Goal: Information Seeking & Learning: Check status

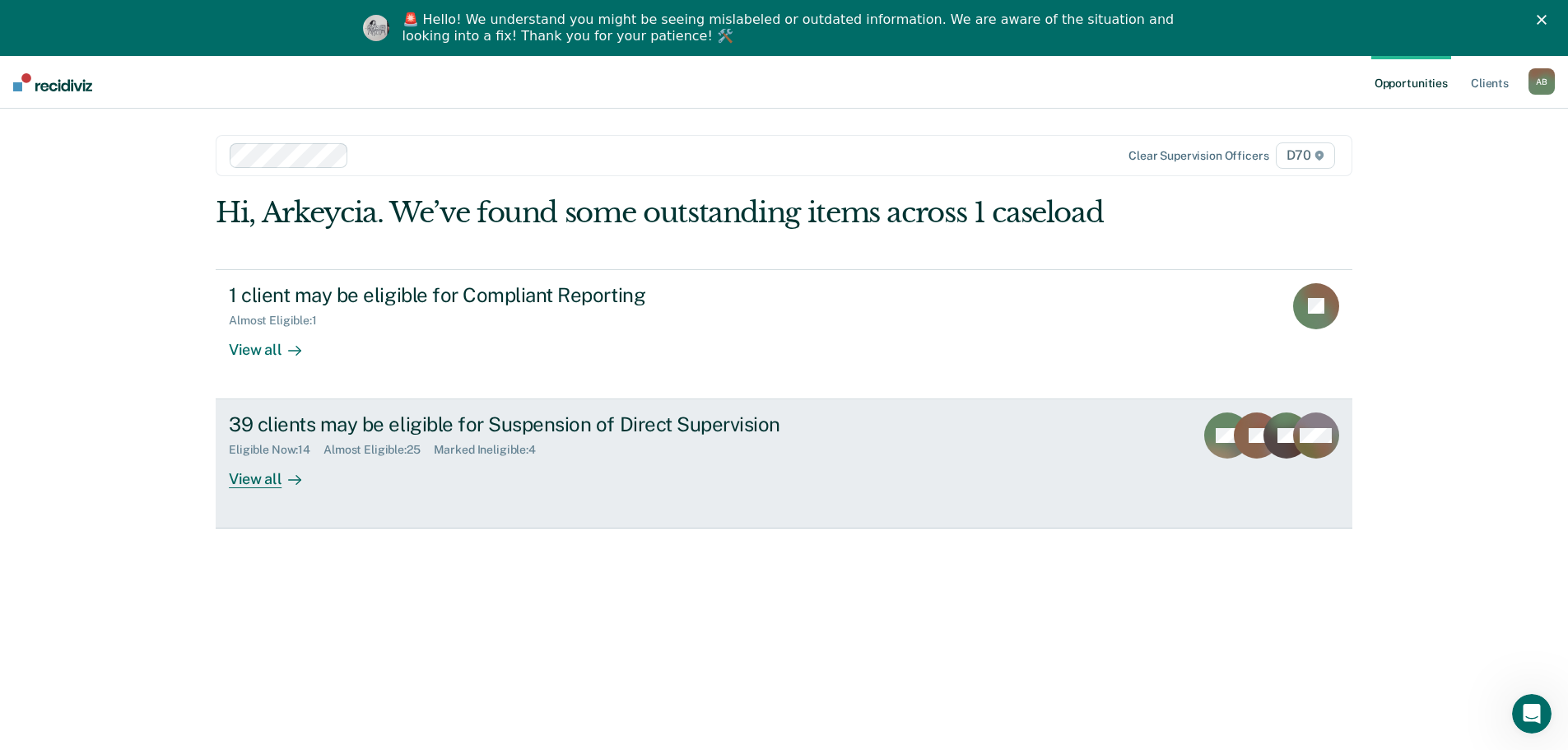
click at [386, 440] on div "Eligible Now : 14 Almost Eligible : 25 Marked Ineligible : 4" at bounding box center [518, 446] width 578 height 21
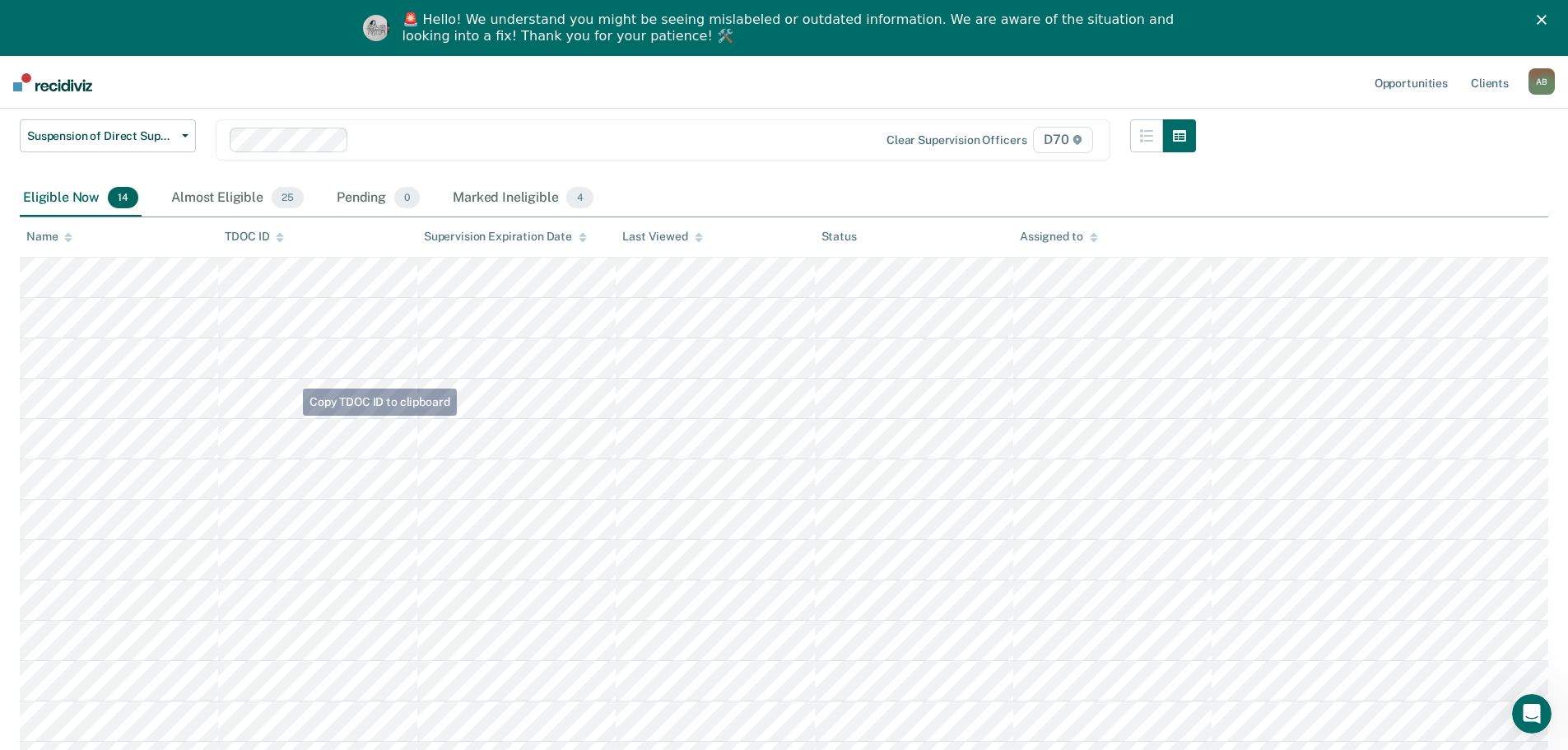
scroll to position [3, 0]
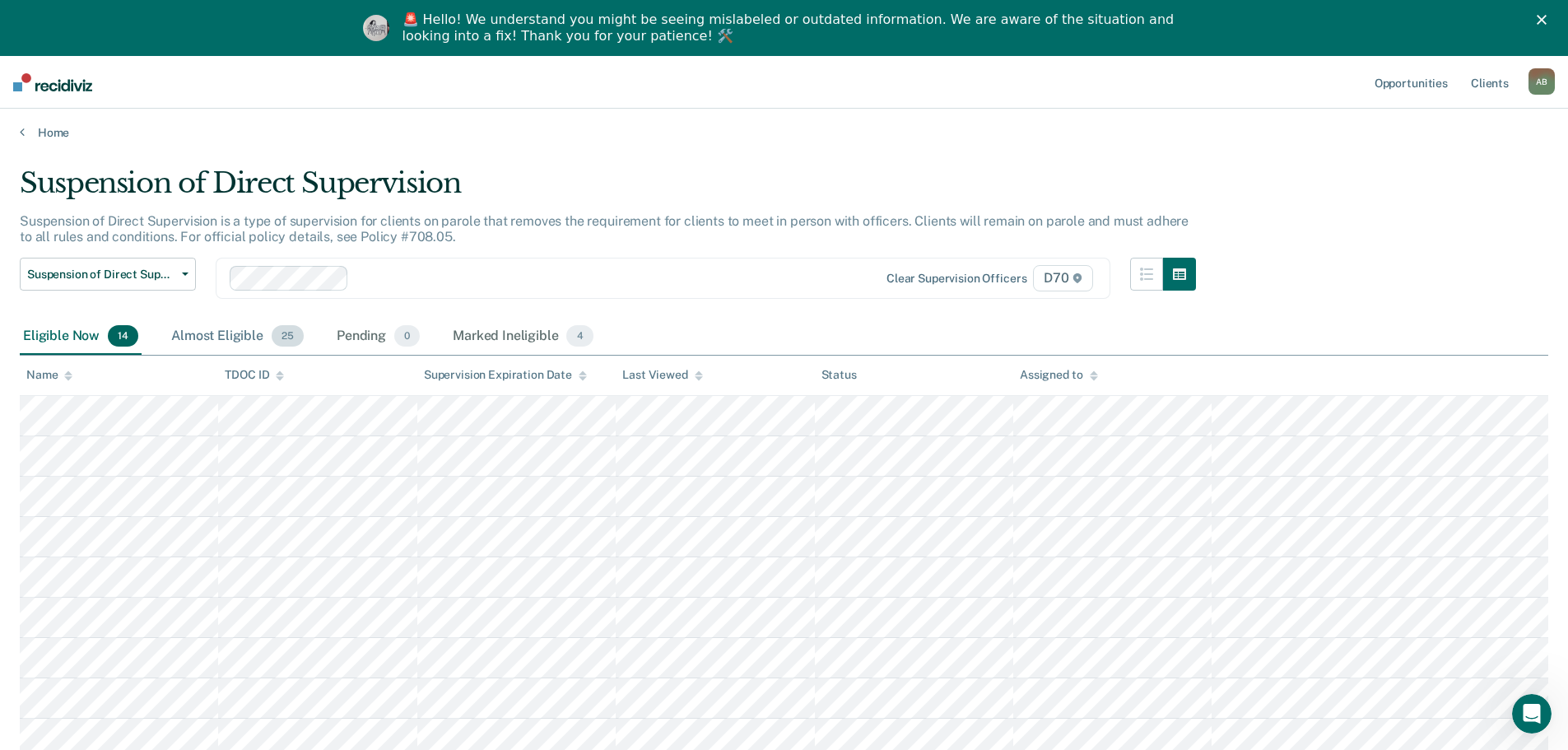
click at [256, 329] on div "Almost Eligible 25" at bounding box center [237, 337] width 139 height 36
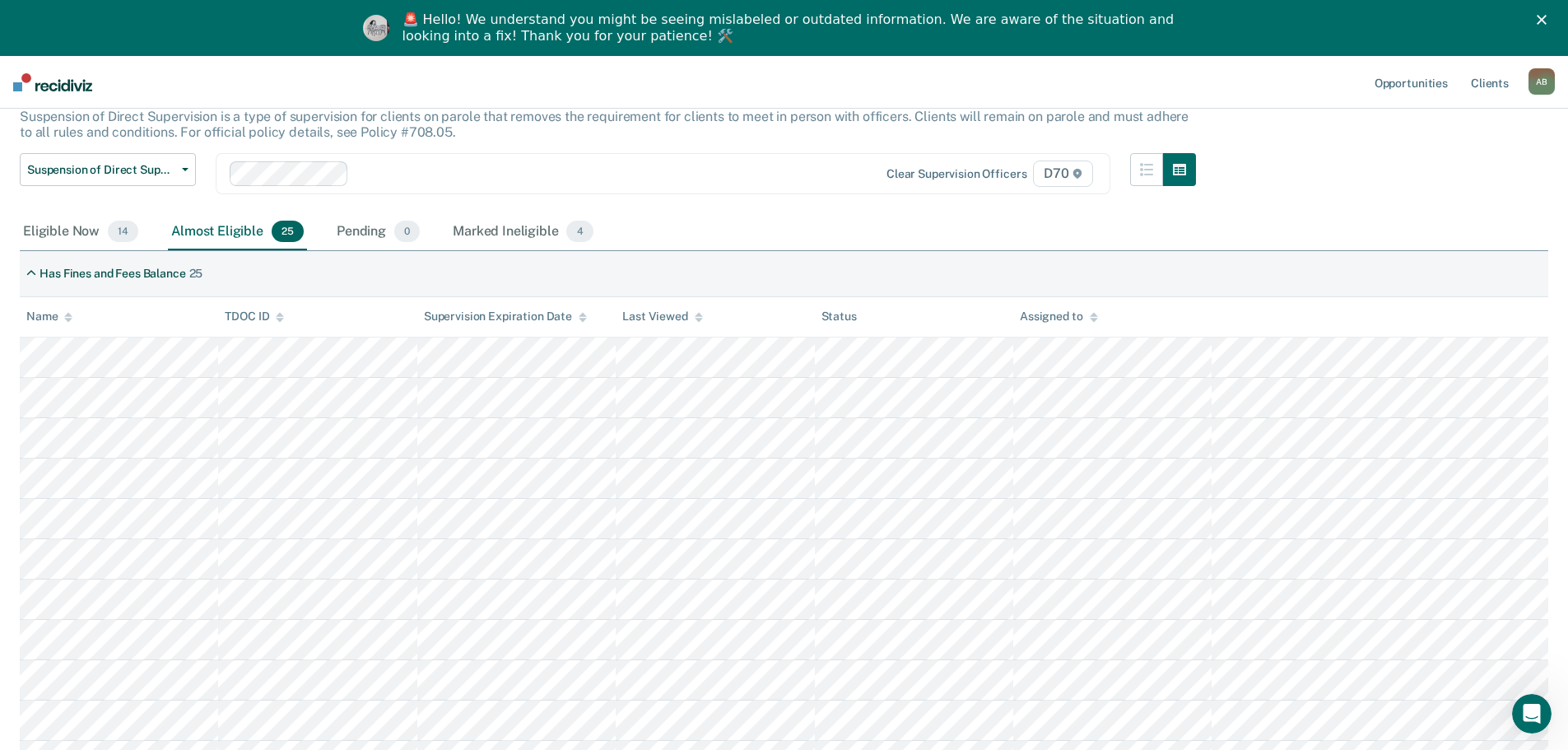
scroll to position [0, 0]
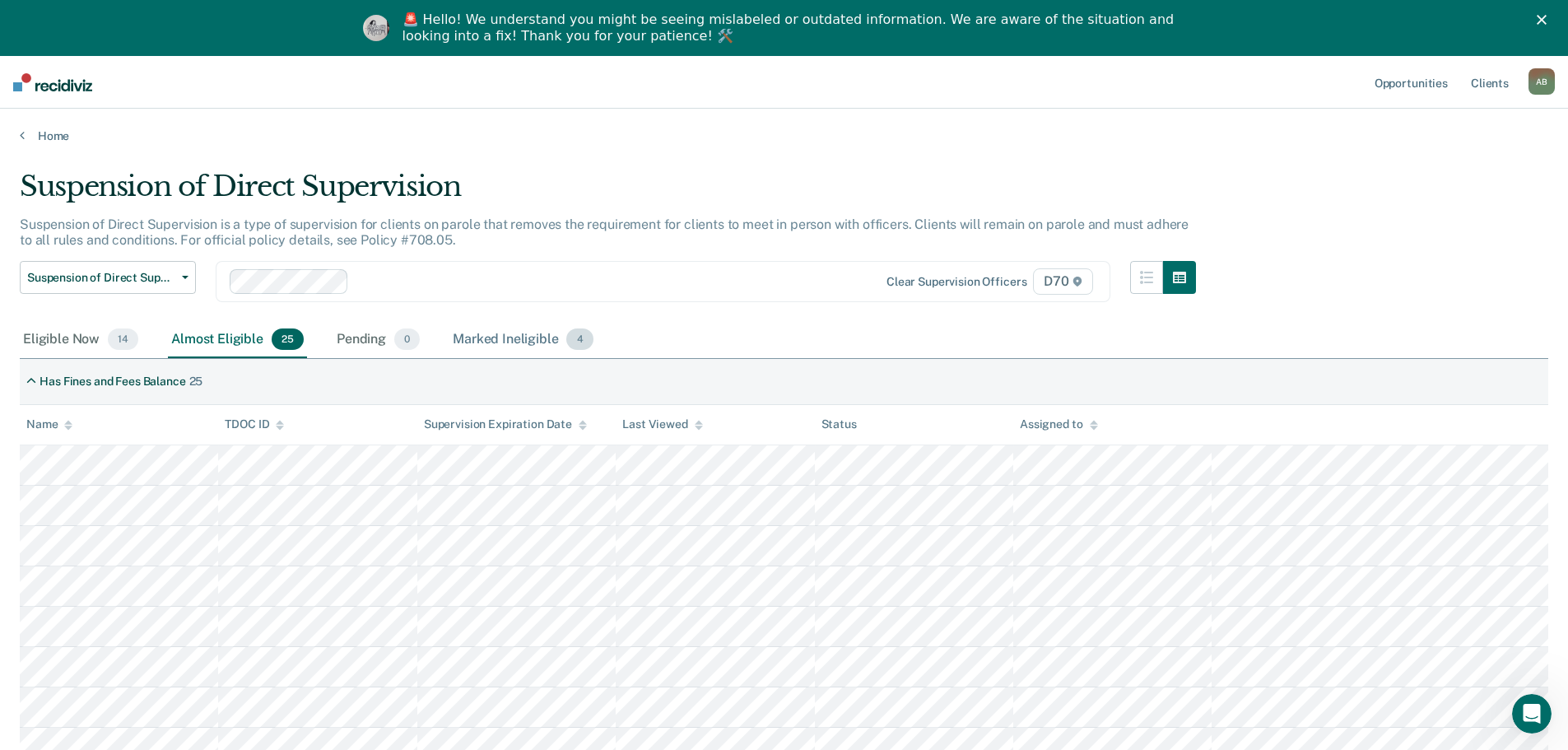
click at [499, 323] on div "Marked Ineligible 4" at bounding box center [523, 340] width 147 height 36
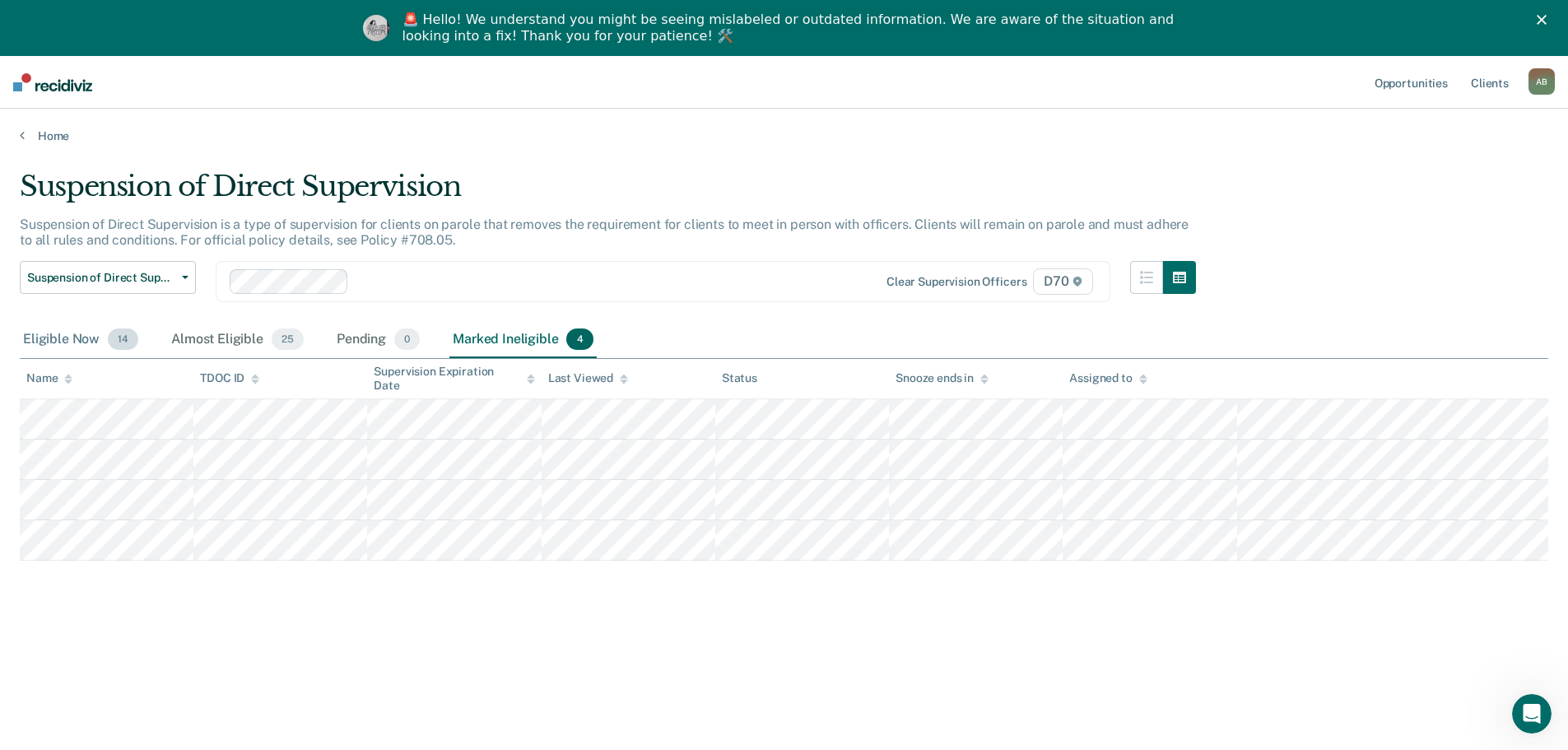
click at [115, 323] on div "Eligible Now 14" at bounding box center [81, 340] width 122 height 36
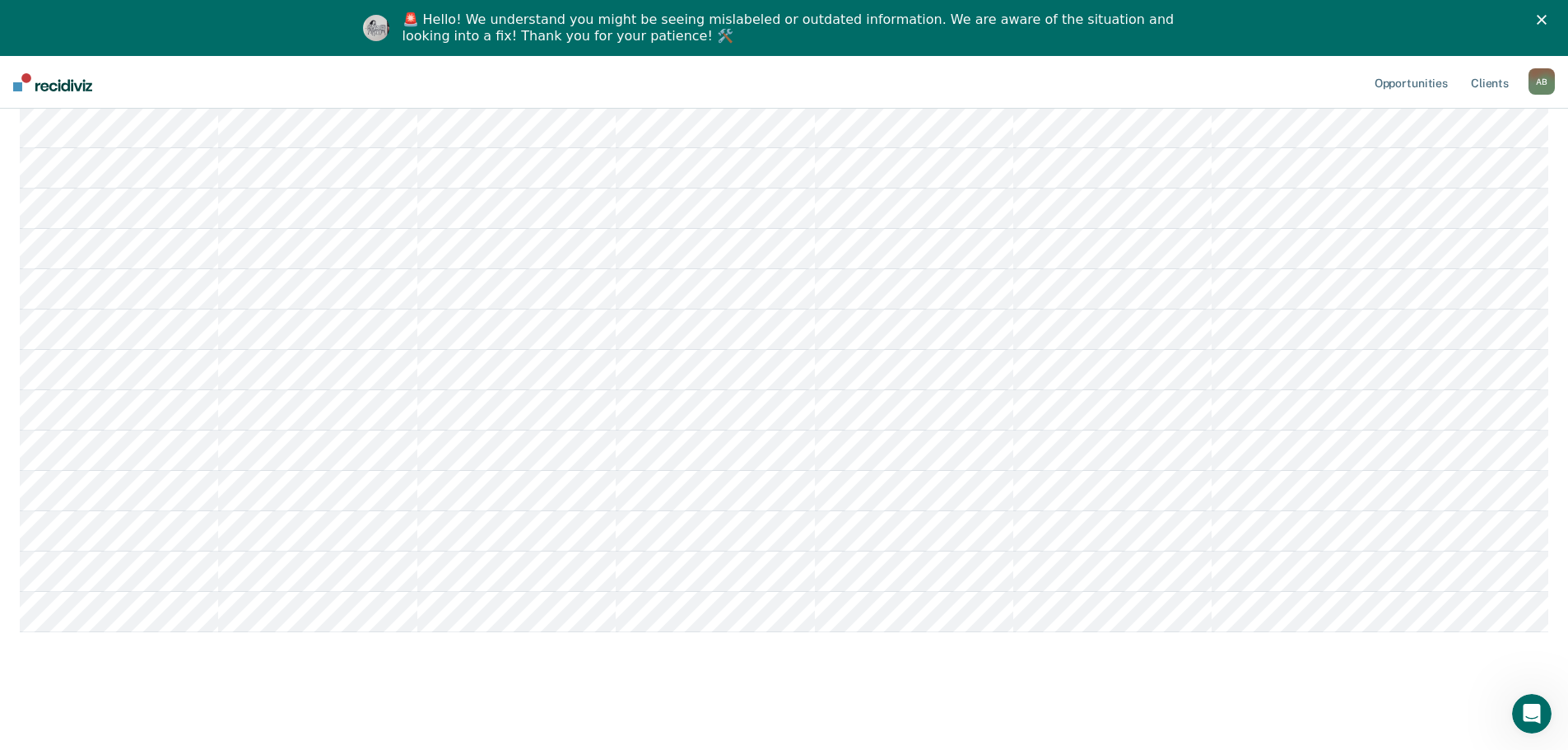
scroll to position [333, 0]
